Goal: Information Seeking & Learning: Learn about a topic

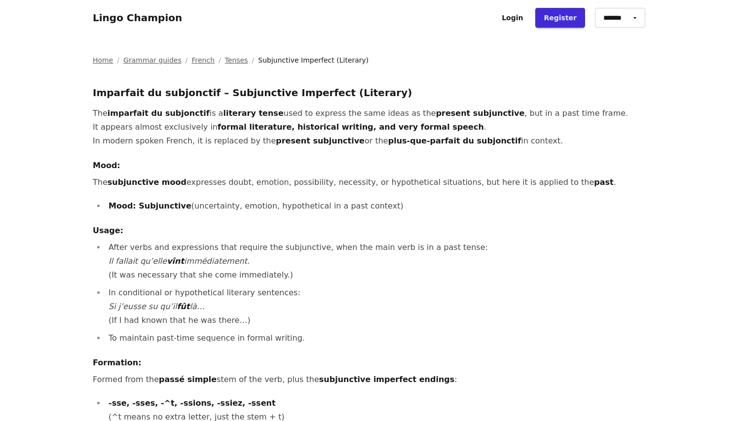
click at [221, 184] on p "The subjunctive mood expresses doubt, emotion, possibility, necessity, or hypot…" at bounding box center [369, 183] width 553 height 14
click at [222, 181] on p "The subjunctive mood expresses doubt, emotion, possibility, necessity, or hypot…" at bounding box center [369, 183] width 553 height 14
click at [231, 182] on p "The subjunctive mood expresses doubt, emotion, possibility, necessity, or hypot…" at bounding box center [369, 183] width 553 height 14
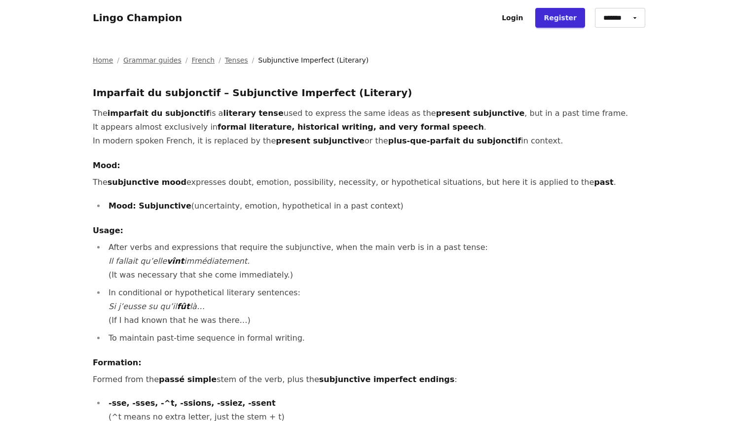
click at [252, 183] on p "The subjunctive mood expresses doubt, emotion, possibility, necessity, or hypot…" at bounding box center [369, 183] width 553 height 14
click at [289, 183] on p "The subjunctive mood expresses doubt, emotion, possibility, necessity, or hypot…" at bounding box center [369, 183] width 553 height 14
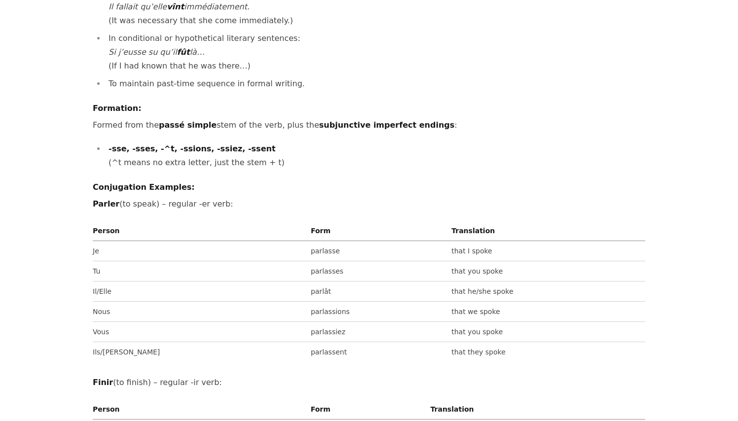
scroll to position [257, 0]
